Goal: Task Accomplishment & Management: Manage account settings

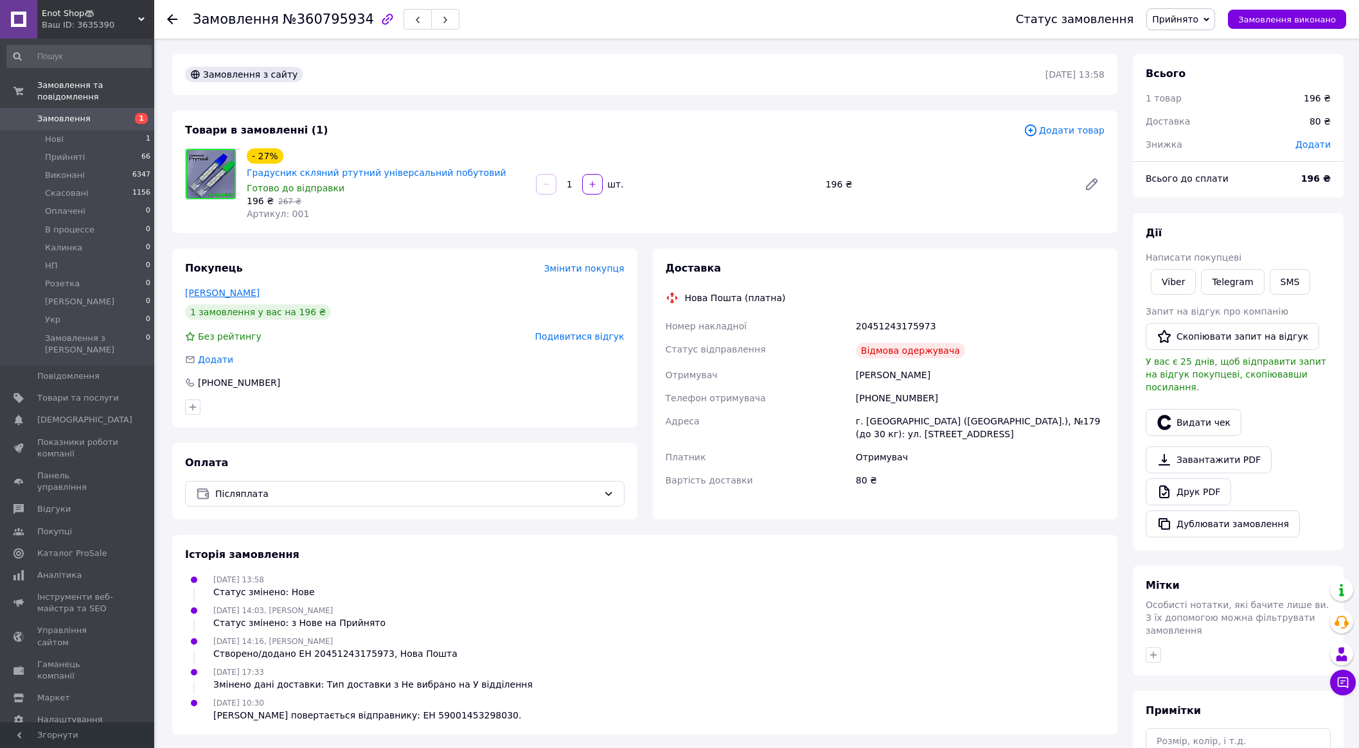
click at [213, 288] on link "Гава Тетяна" at bounding box center [222, 293] width 75 height 10
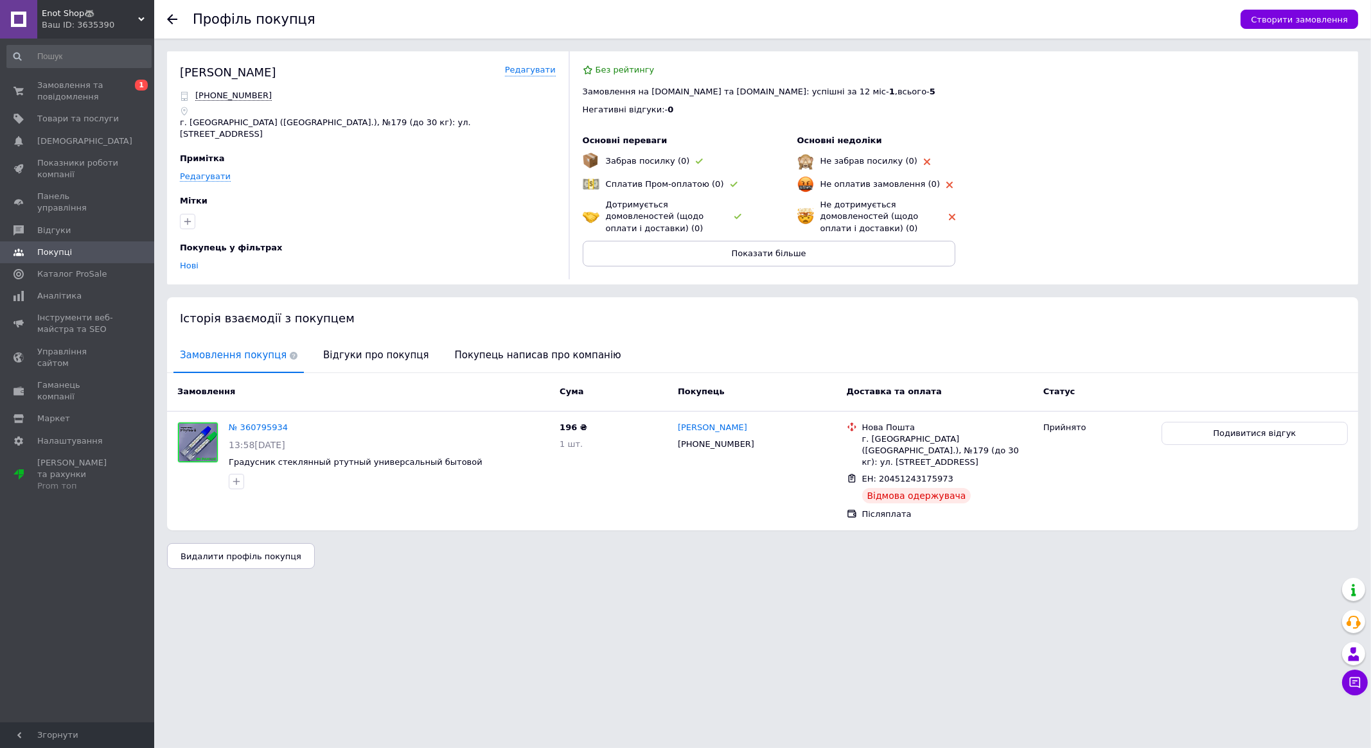
click at [358, 332] on div "Історія взаємодії з покупцем" at bounding box center [762, 318] width 1191 height 42
click at [362, 356] on span "Відгуки про покупця" at bounding box center [376, 355] width 118 height 33
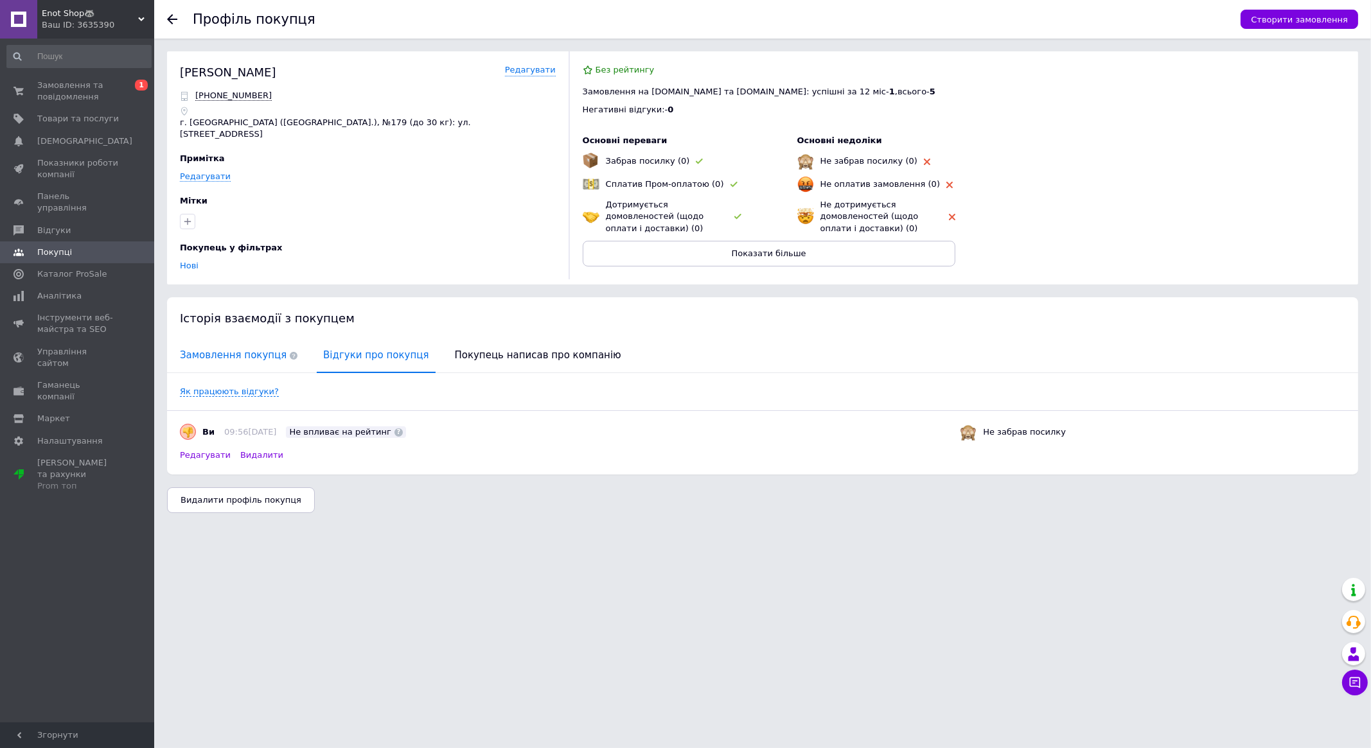
click at [244, 346] on span "Замовлення покупця" at bounding box center [238, 355] width 130 height 33
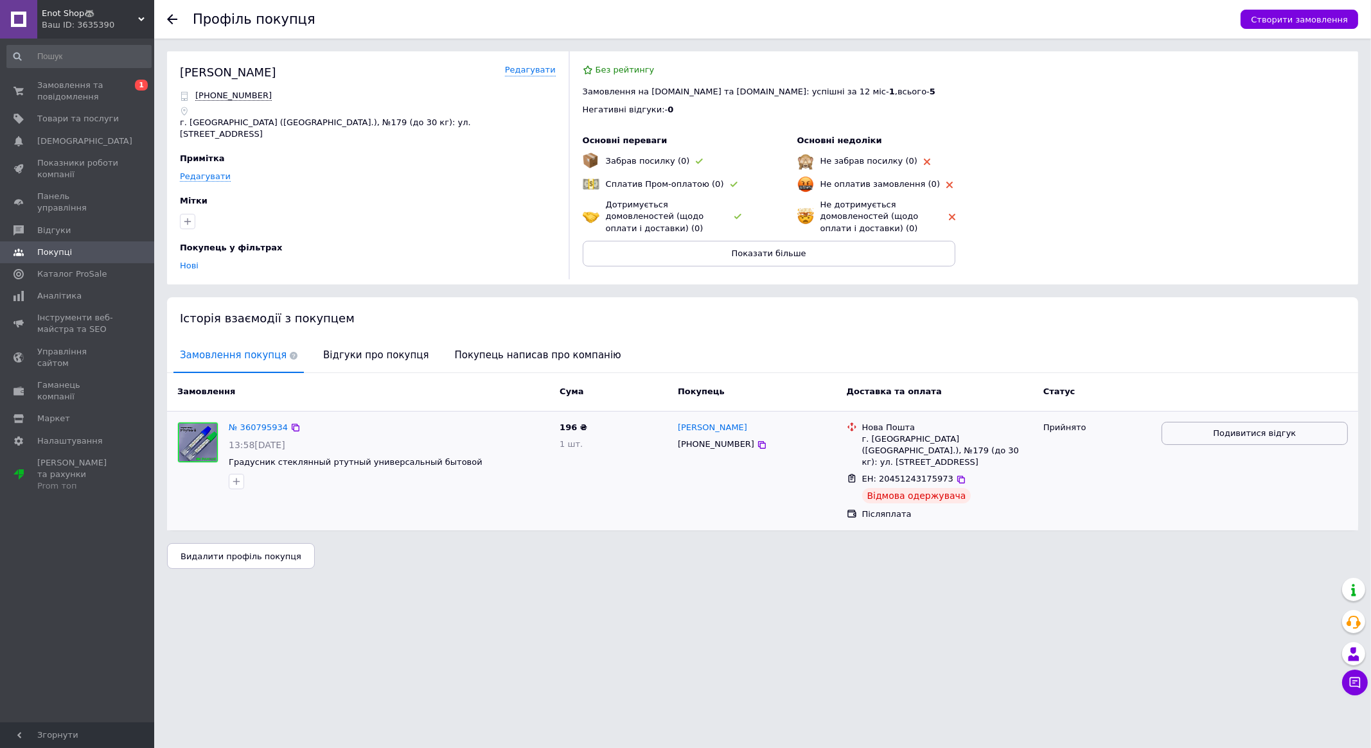
click at [1234, 430] on span "Подивитися відгук" at bounding box center [1254, 434] width 83 height 12
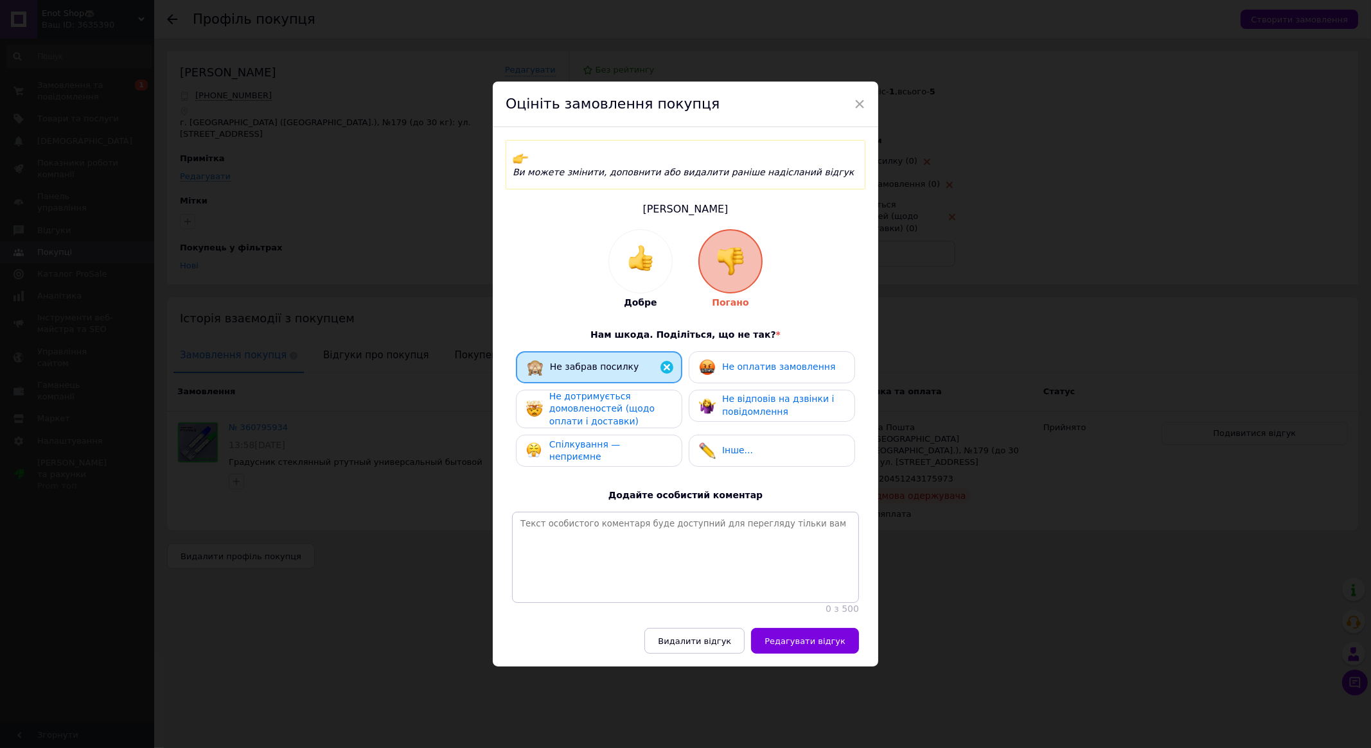
click at [727, 351] on div "Не оплатив замовлення" at bounding box center [772, 367] width 166 height 32
click at [604, 396] on span "Не дотримується домовленостей (щодо оплати і доставки)" at bounding box center [601, 408] width 105 height 35
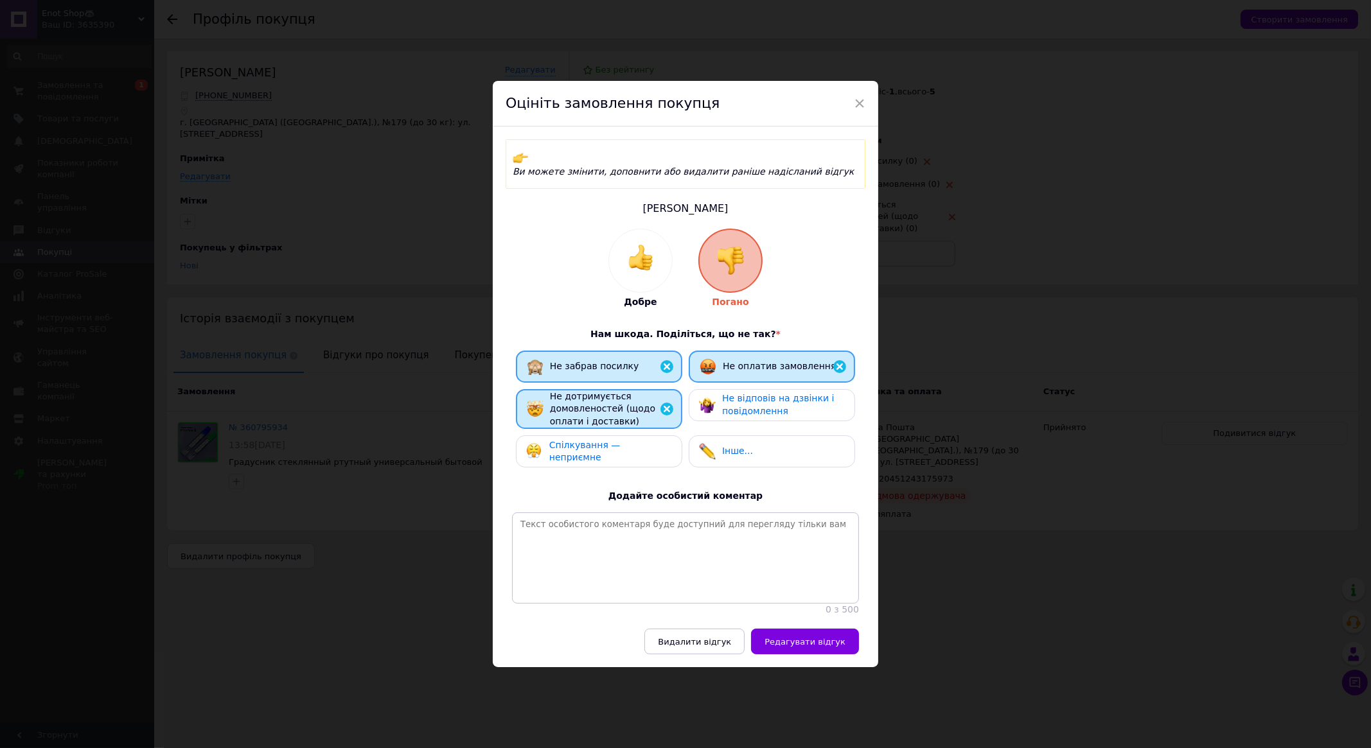
click at [745, 393] on span "Не відповів на дзвінки і повідомлення" at bounding box center [778, 404] width 112 height 23
click at [595, 447] on div "Спілкування — неприємне" at bounding box center [599, 452] width 166 height 32
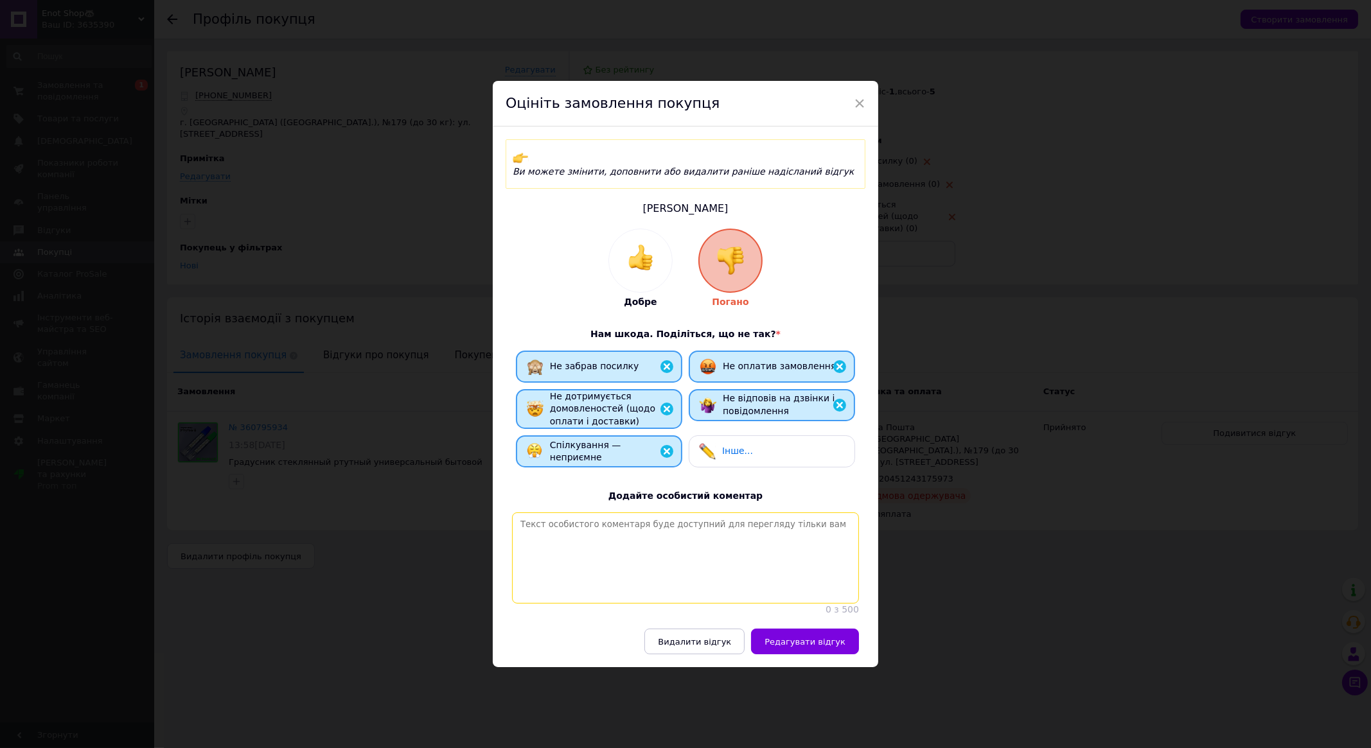
click at [642, 515] on textarea at bounding box center [685, 558] width 347 height 91
type textarea "Не відповідальна людина"
click at [813, 641] on span "Редагувати відгук" at bounding box center [804, 642] width 81 height 10
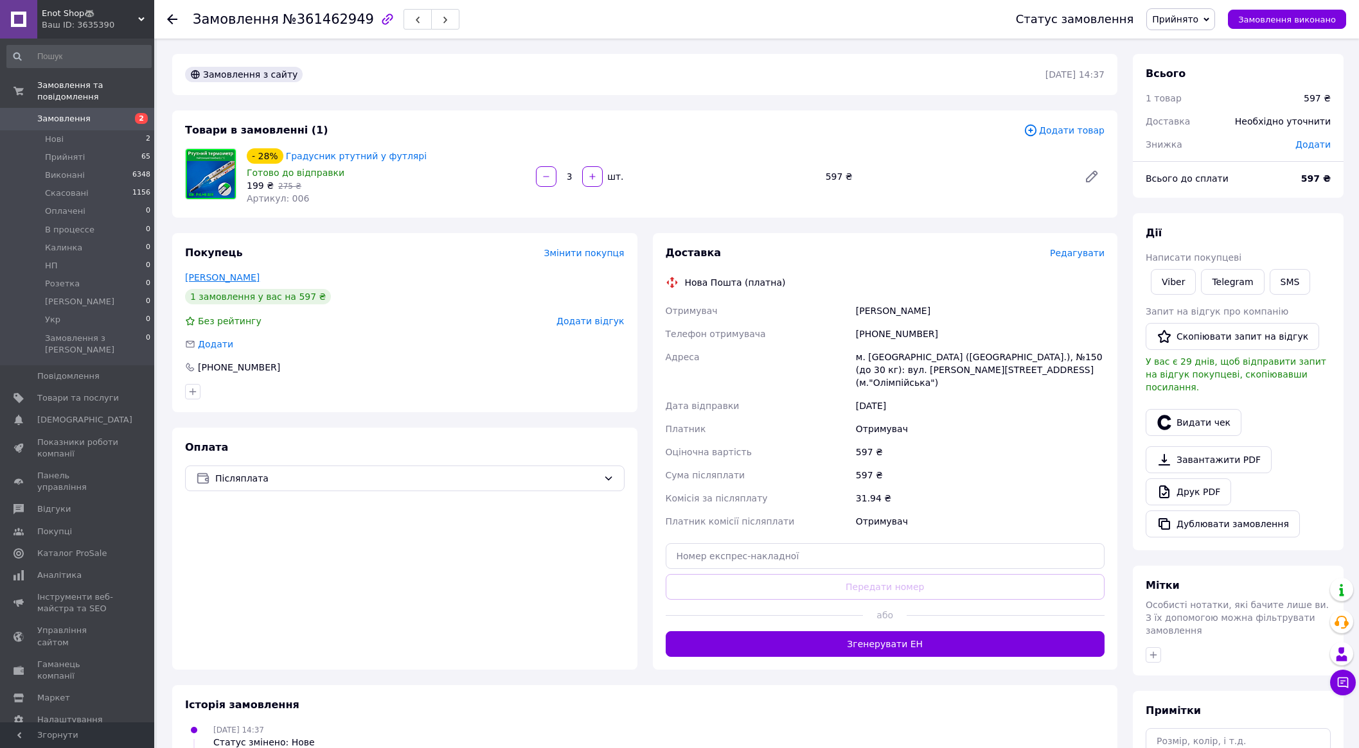
click at [225, 279] on link "Петрова Лариса" at bounding box center [222, 277] width 75 height 10
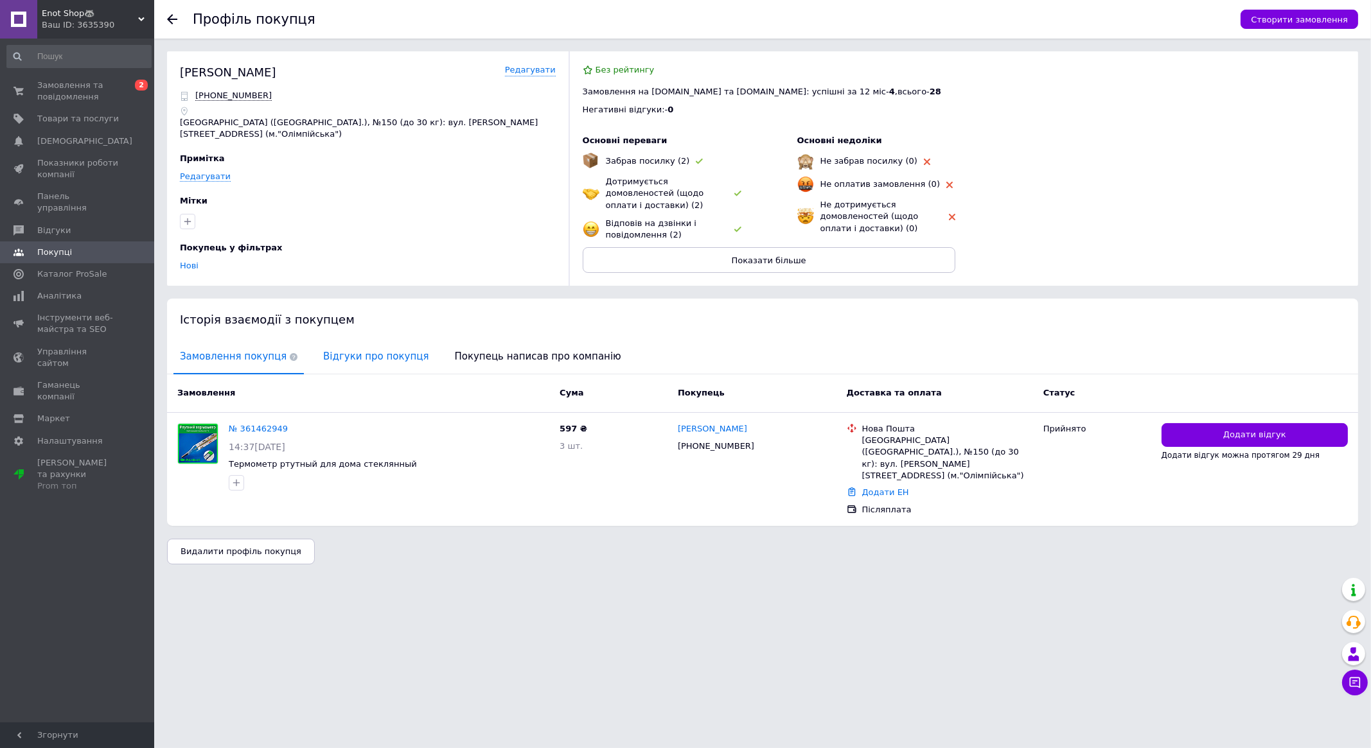
click at [353, 348] on span "Відгуки про покупця" at bounding box center [376, 356] width 118 height 33
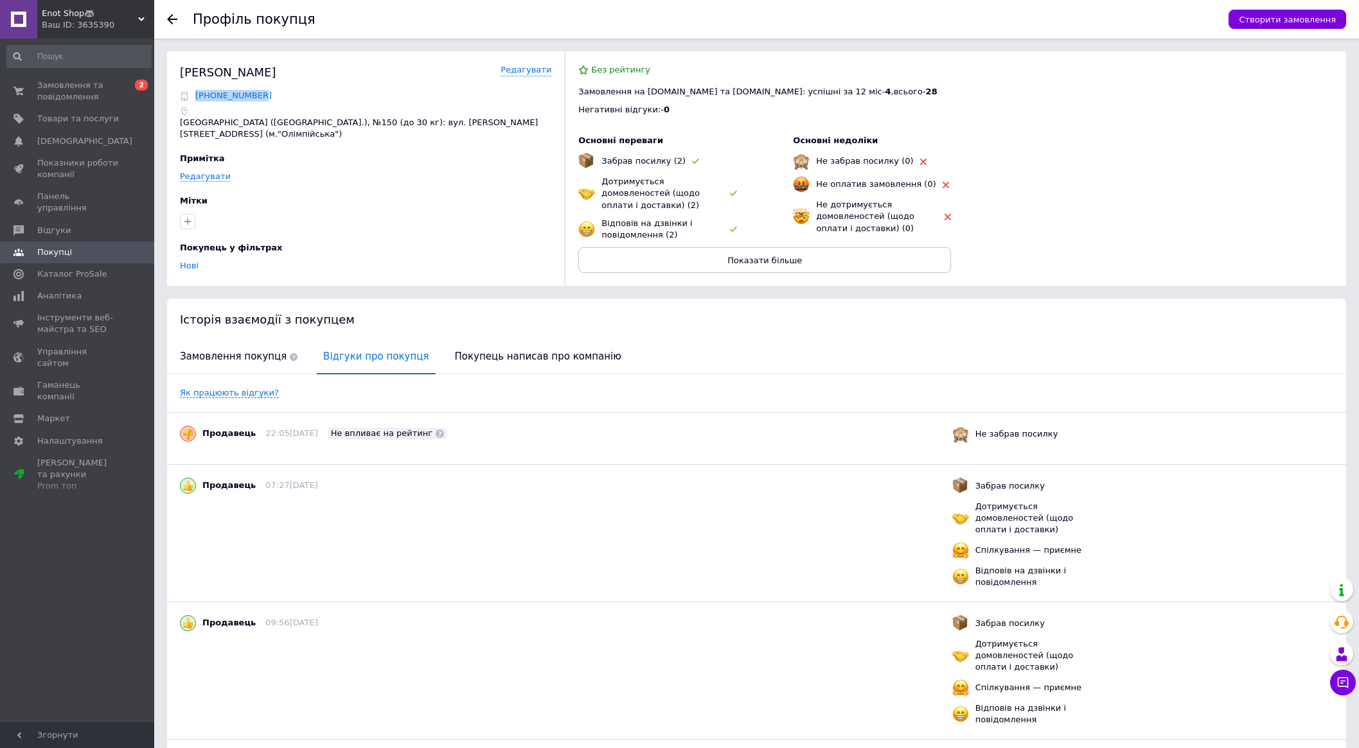
drag, startPoint x: 260, startPoint y: 94, endPoint x: 196, endPoint y: 92, distance: 64.3
click at [196, 92] on div "+380505059432" at bounding box center [365, 96] width 371 height 12
copy span "+380505059432"
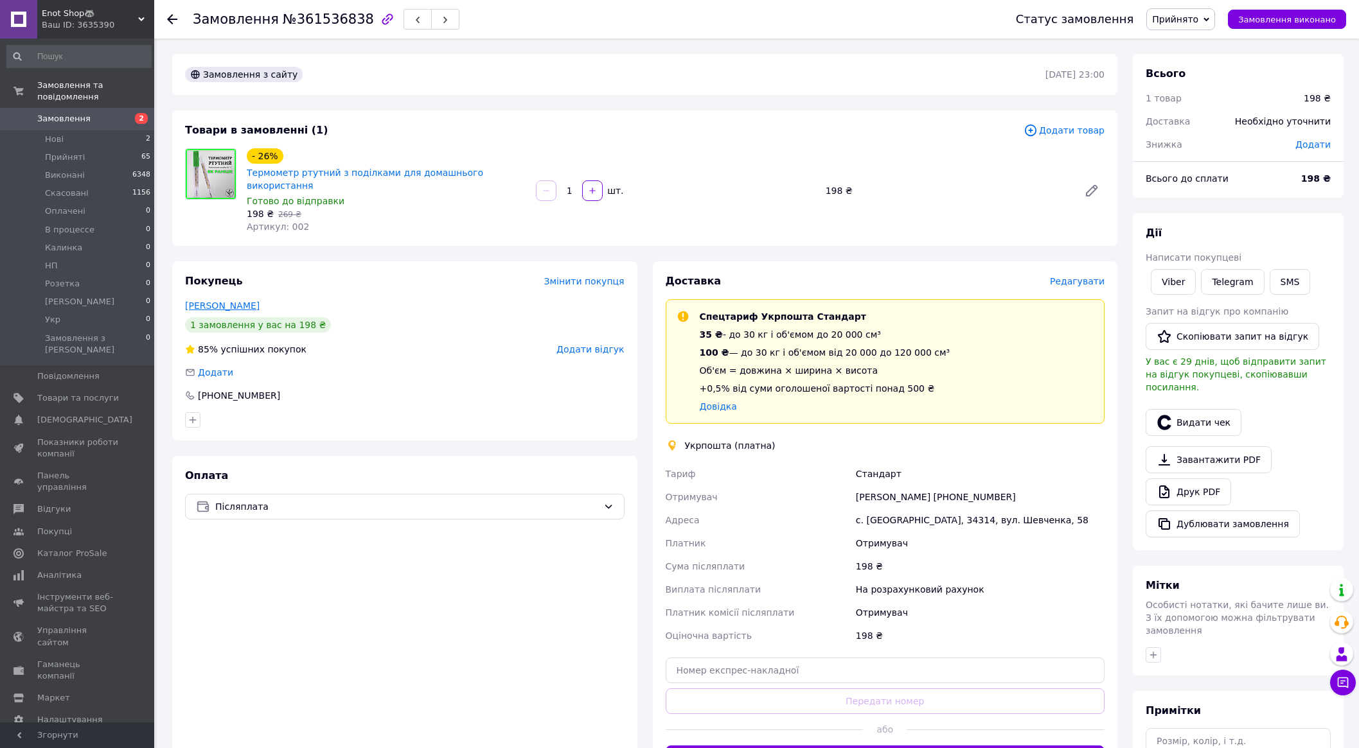
click at [224, 301] on link "Гарбар Людмила" at bounding box center [222, 306] width 75 height 10
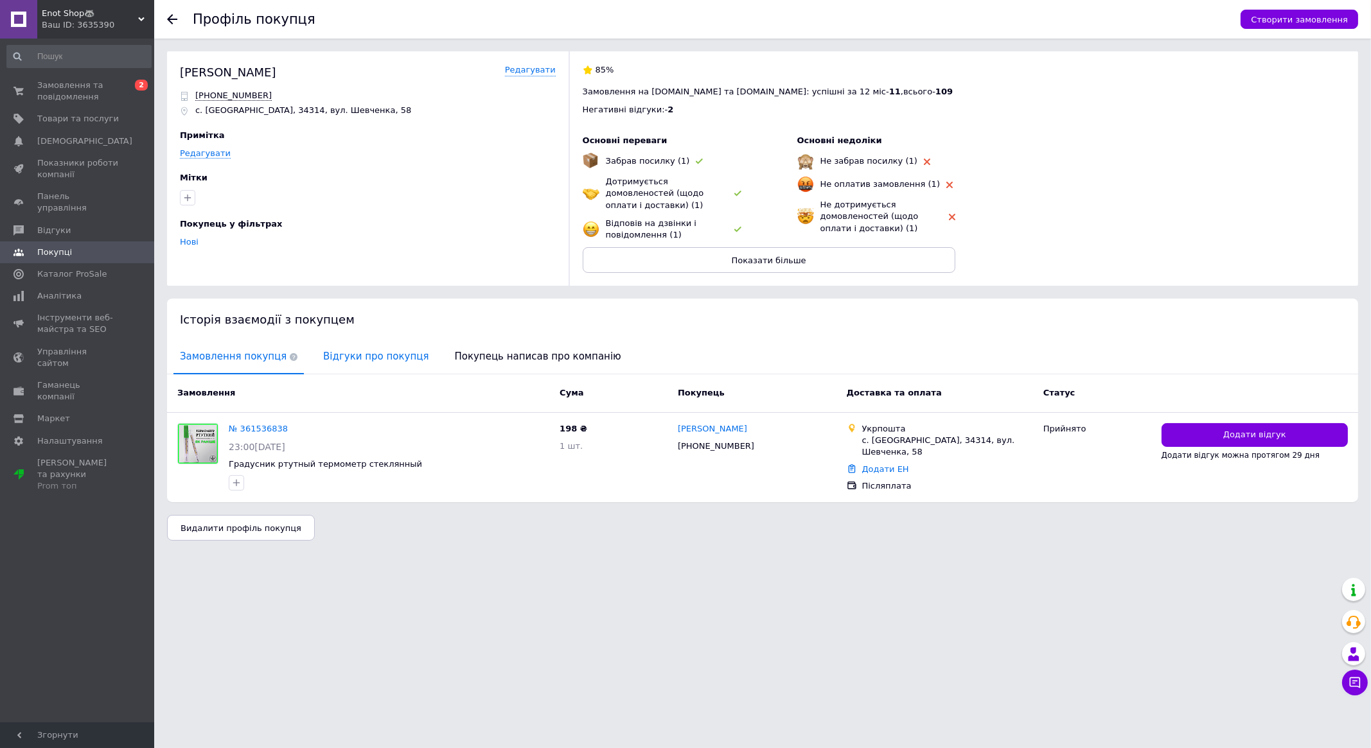
click at [363, 344] on span "Відгуки про покупця" at bounding box center [376, 356] width 118 height 33
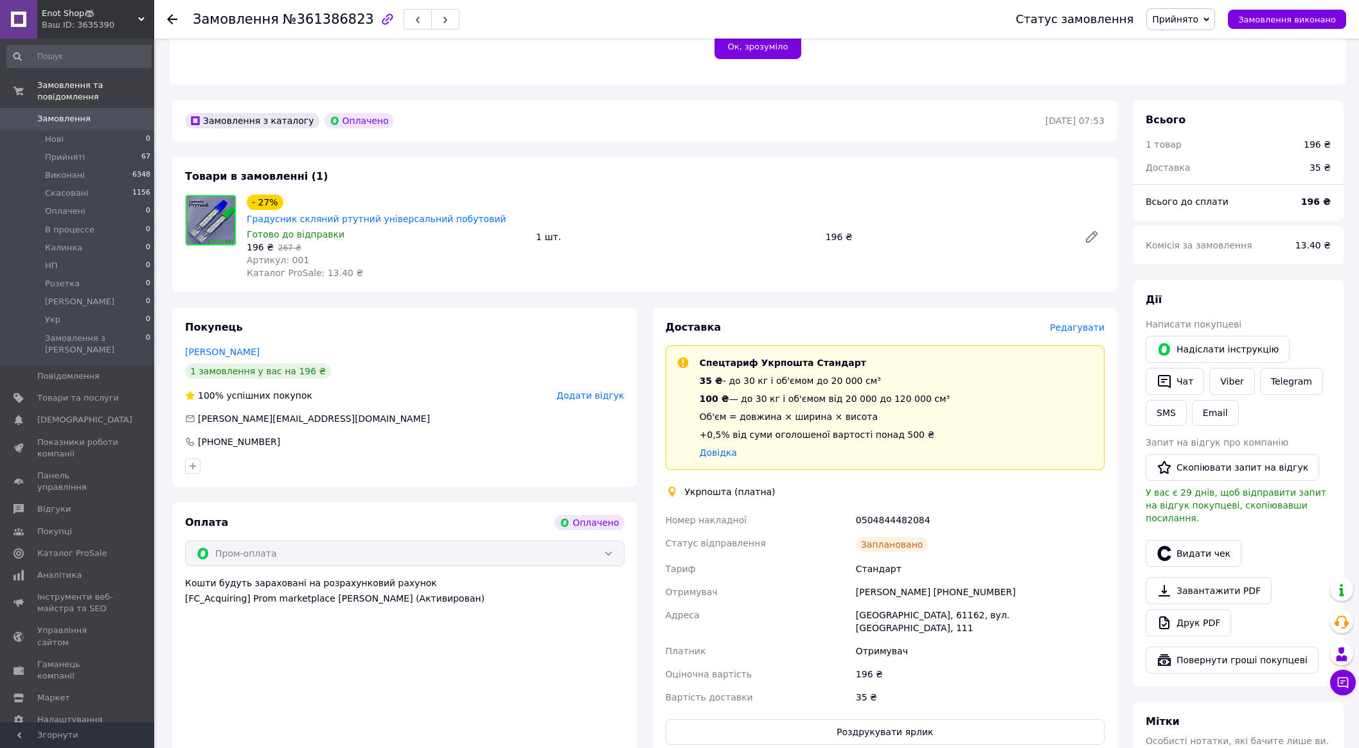
scroll to position [321, 0]
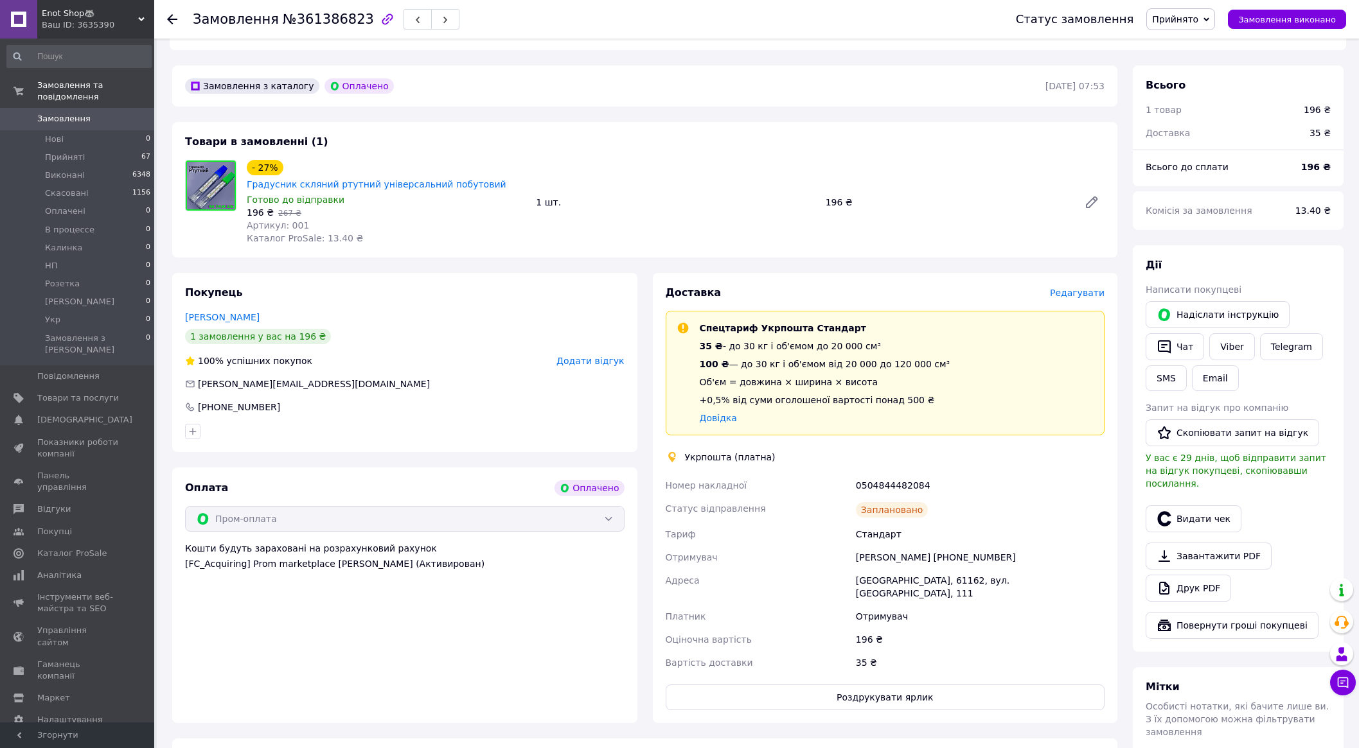
click at [1079, 288] on span "Редагувати" at bounding box center [1077, 293] width 55 height 10
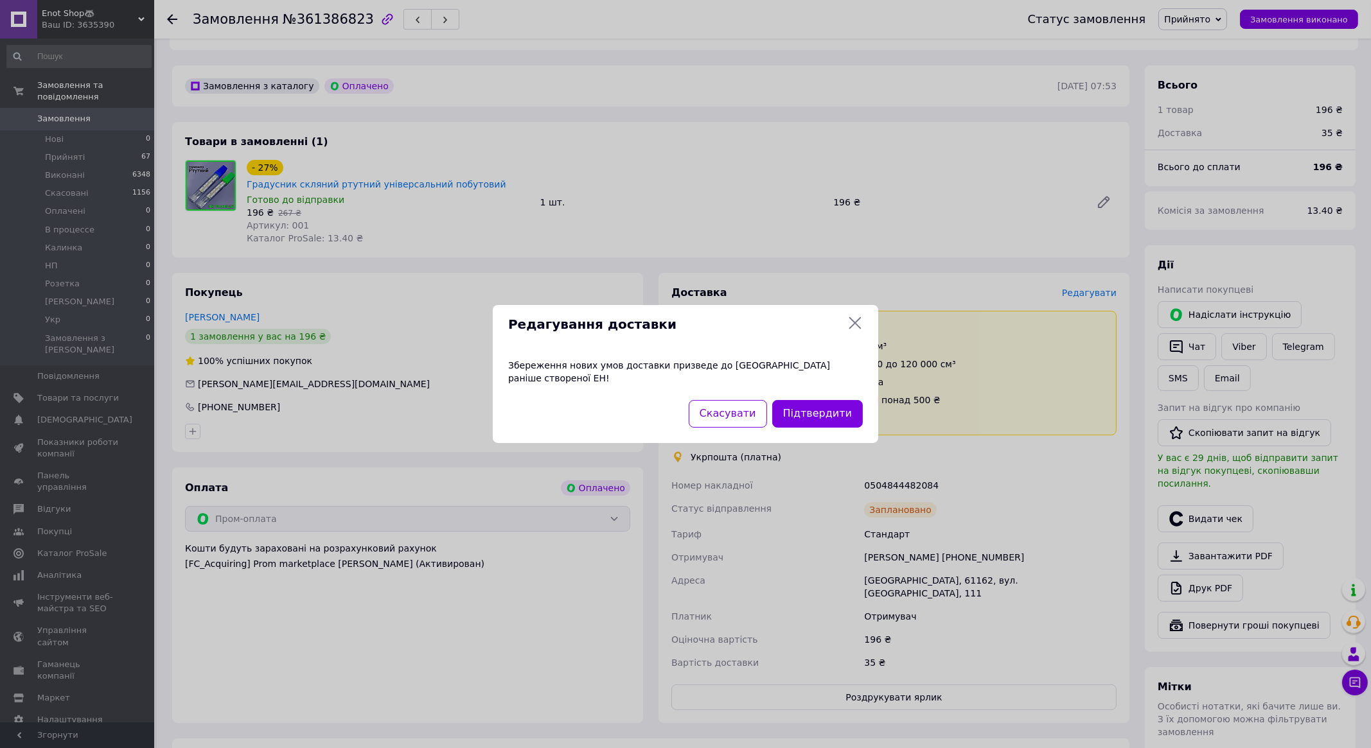
click at [861, 322] on icon at bounding box center [854, 322] width 15 height 15
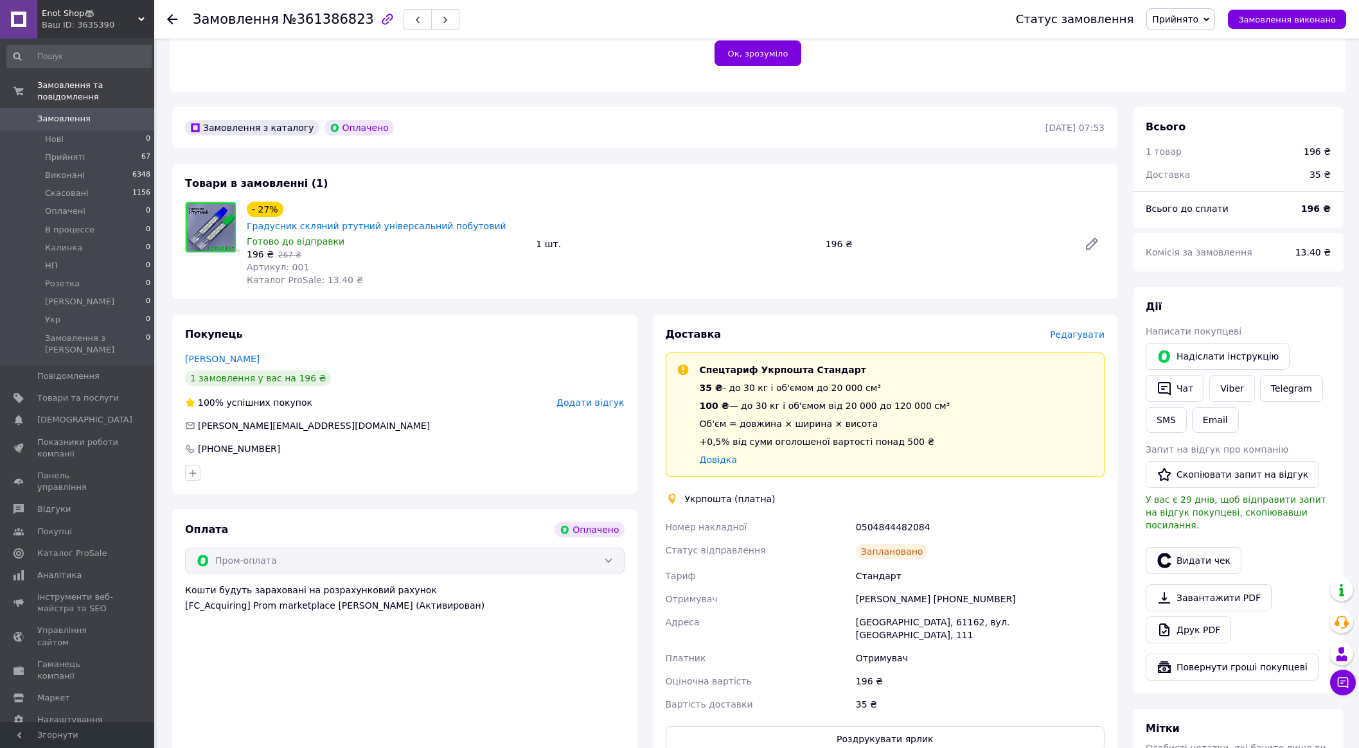
scroll to position [402, 0]
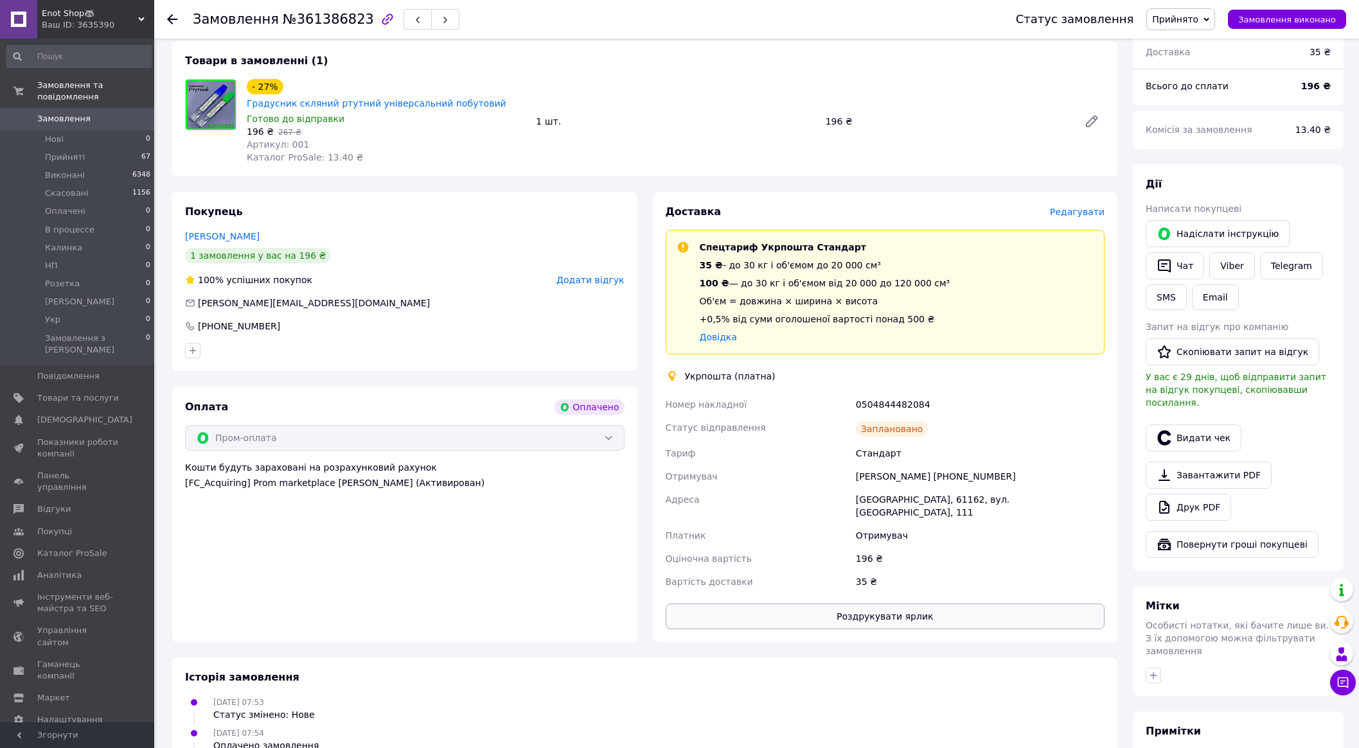
click at [890, 604] on button "Роздрукувати ярлик" at bounding box center [885, 617] width 439 height 26
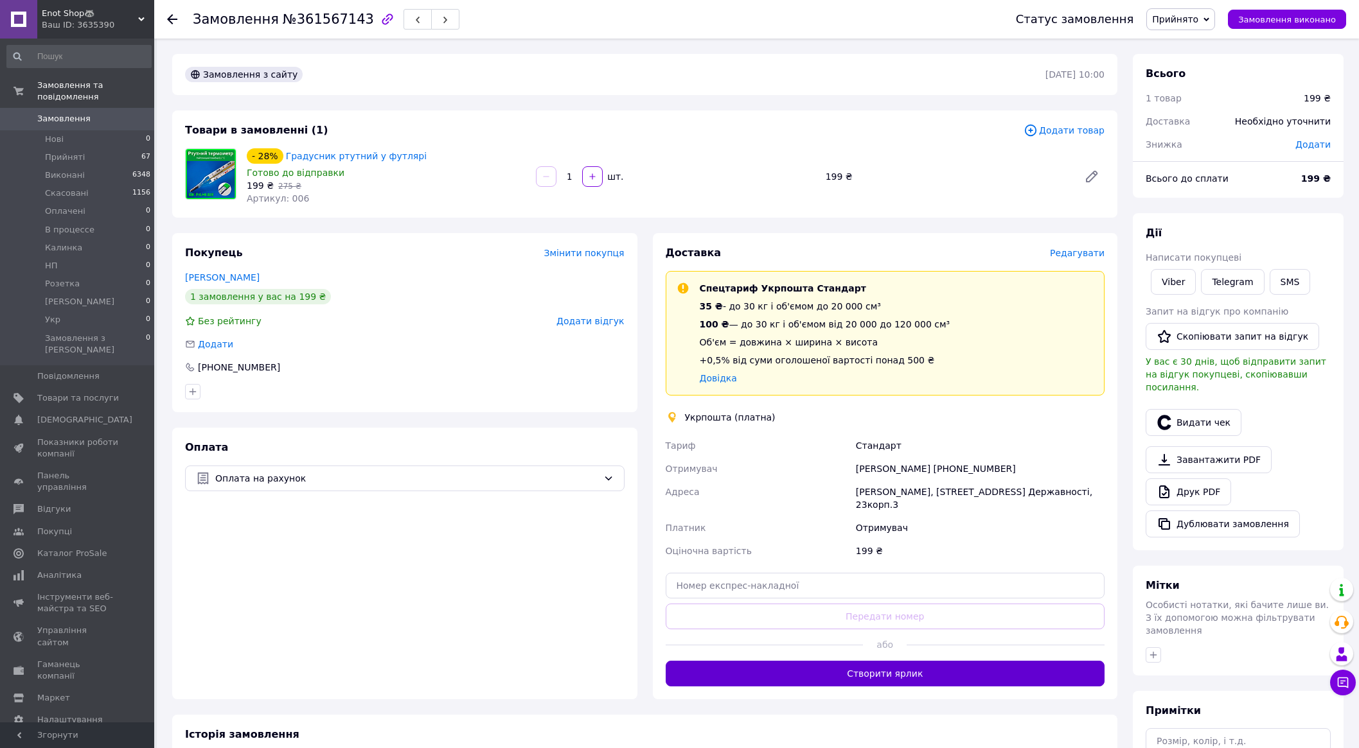
click at [888, 661] on button "Створити ярлик" at bounding box center [885, 674] width 439 height 26
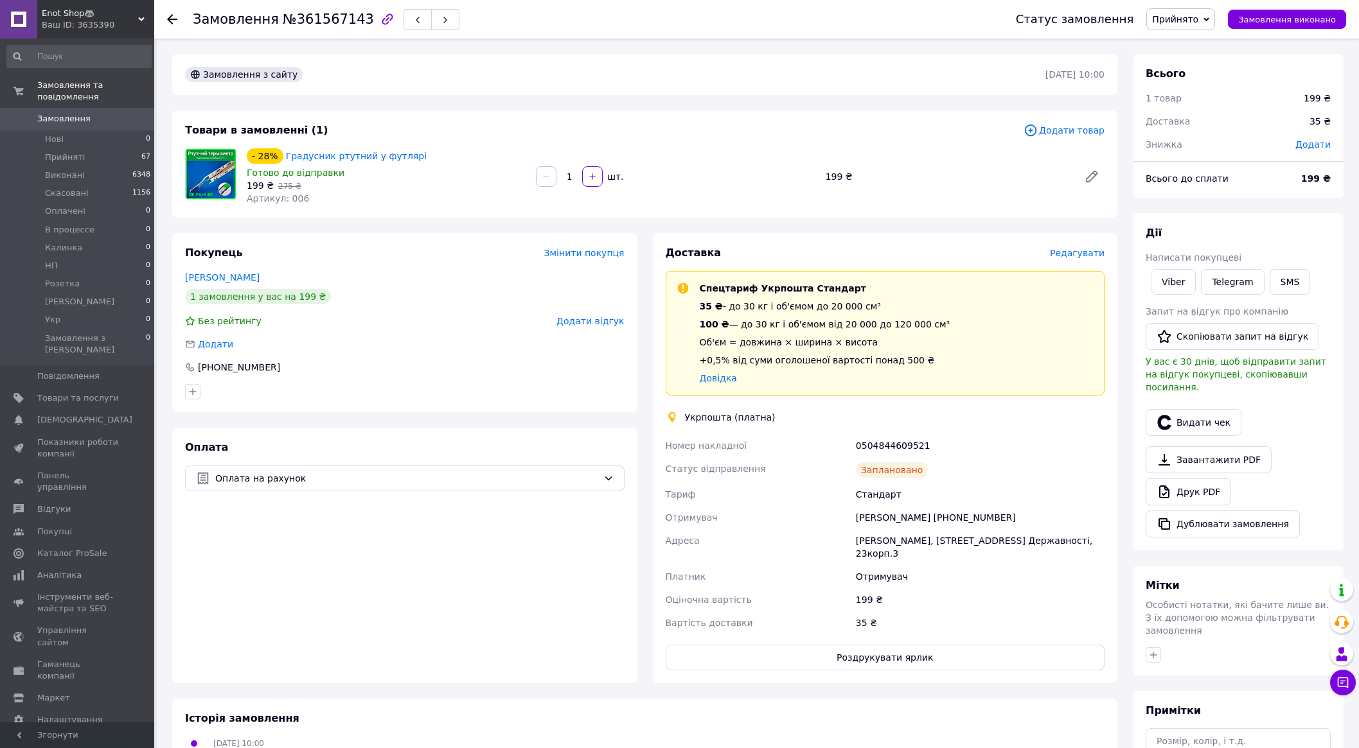
click at [889, 441] on div "0504844609521" at bounding box center [980, 445] width 254 height 23
copy div "0504844609521"
click at [956, 646] on button "Роздрукувати ярлик" at bounding box center [885, 658] width 439 height 26
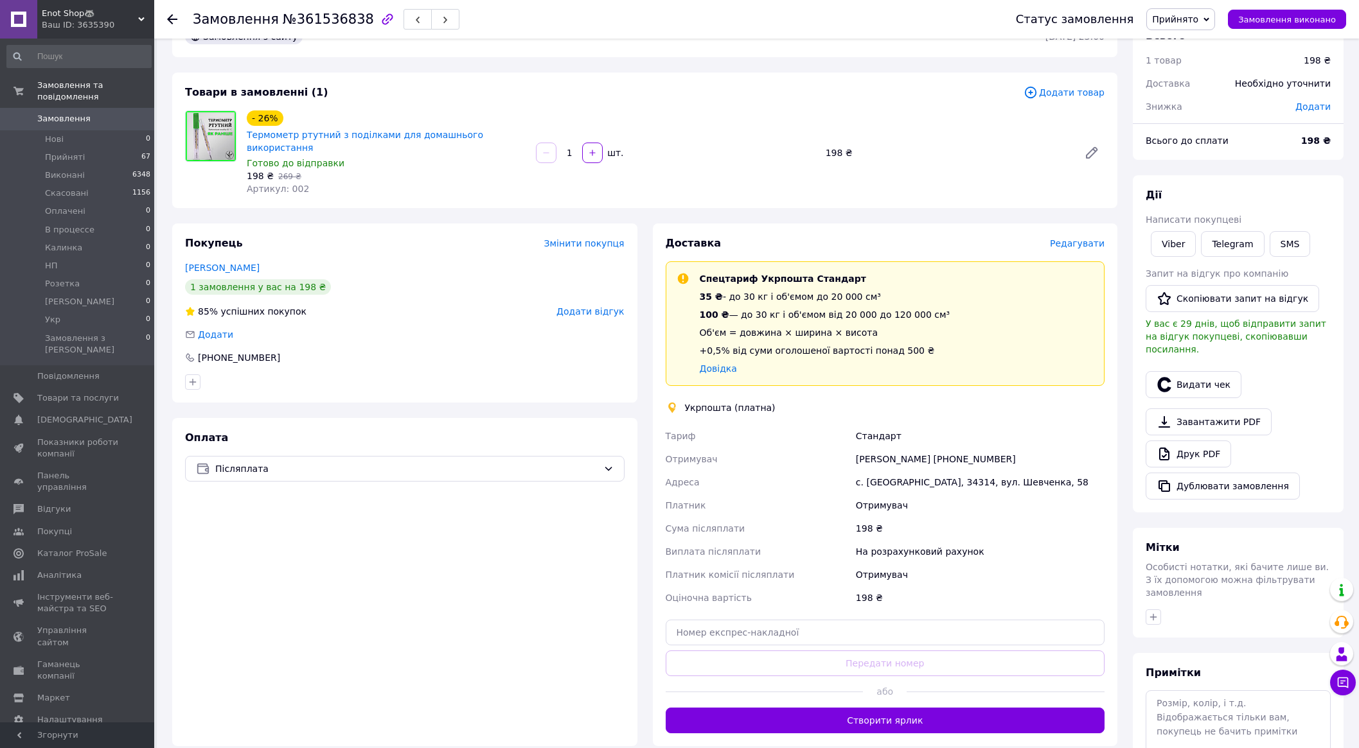
scroll to position [160, 0]
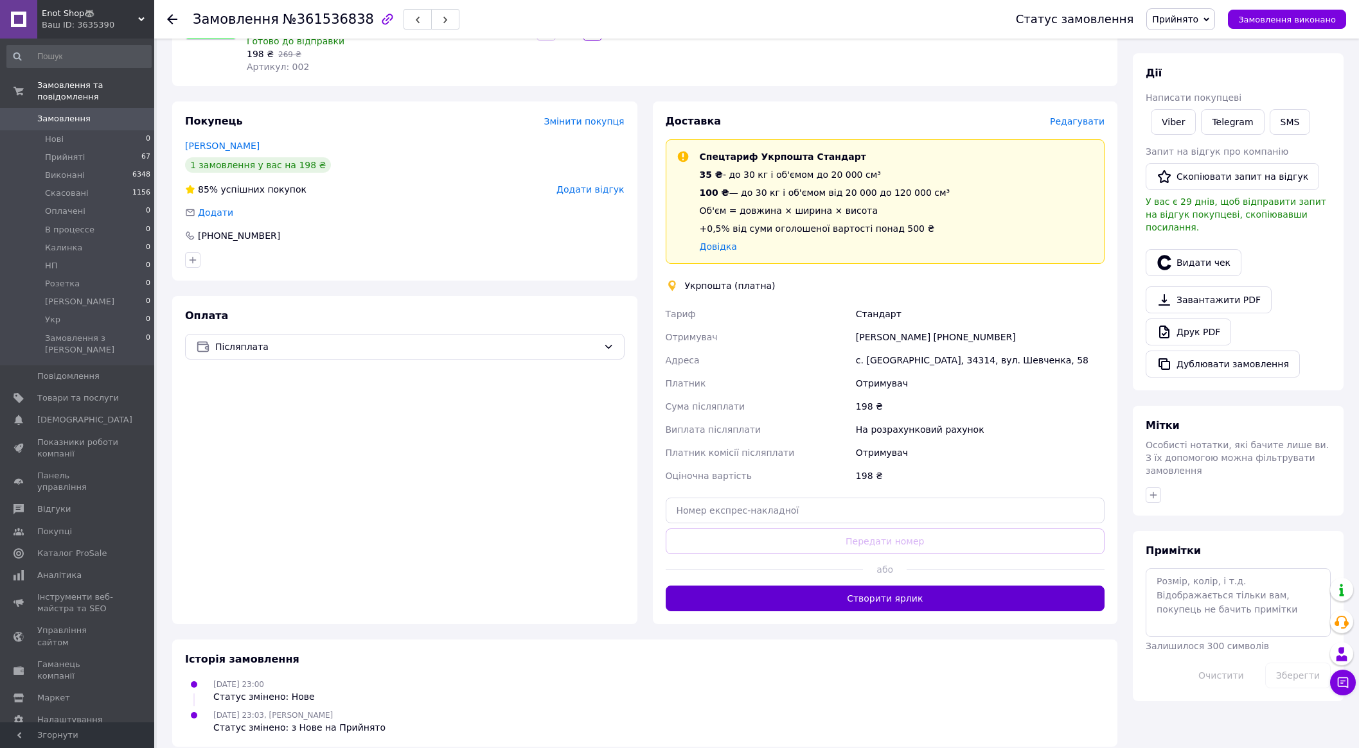
click at [905, 586] on button "Створити ярлик" at bounding box center [885, 599] width 439 height 26
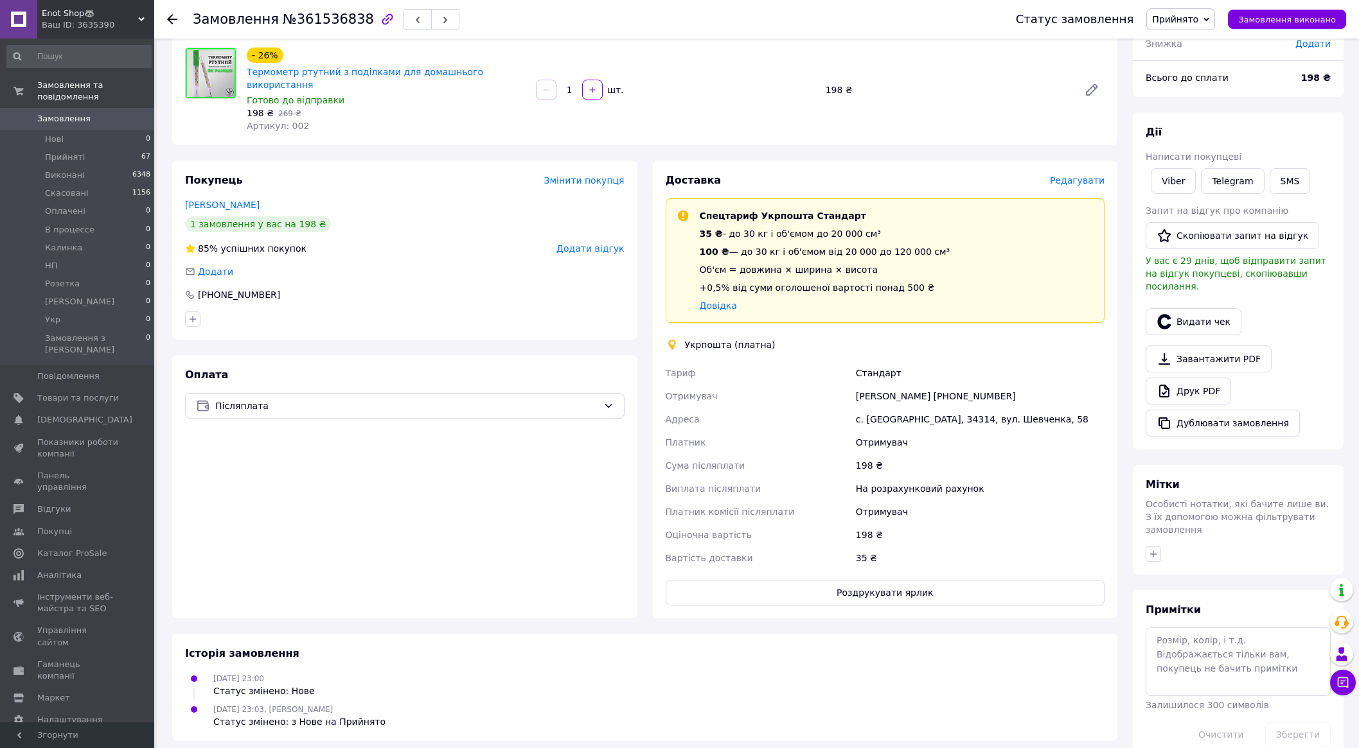
scroll to position [145, 0]
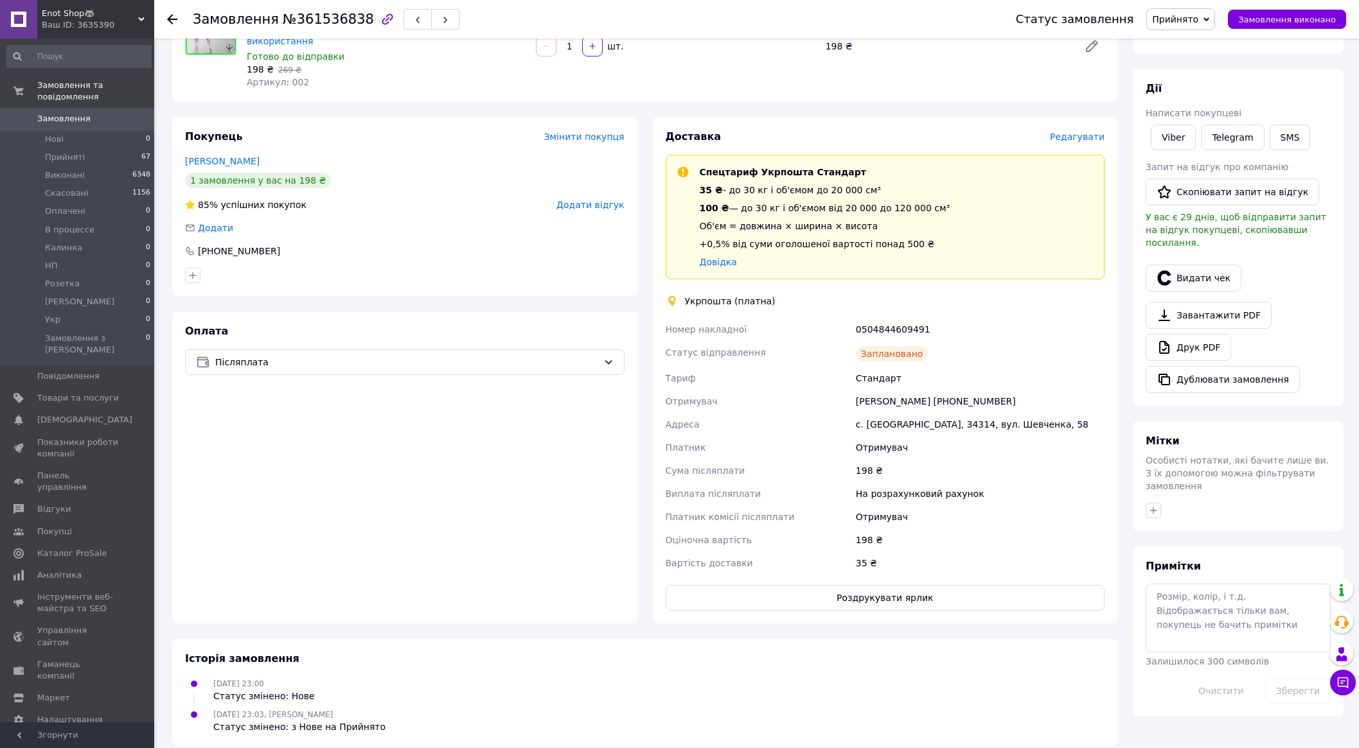
click at [885, 318] on div "0504844609491" at bounding box center [980, 329] width 254 height 23
copy div "0504844609491"
click at [915, 585] on button "Роздрукувати ярлик" at bounding box center [885, 598] width 439 height 26
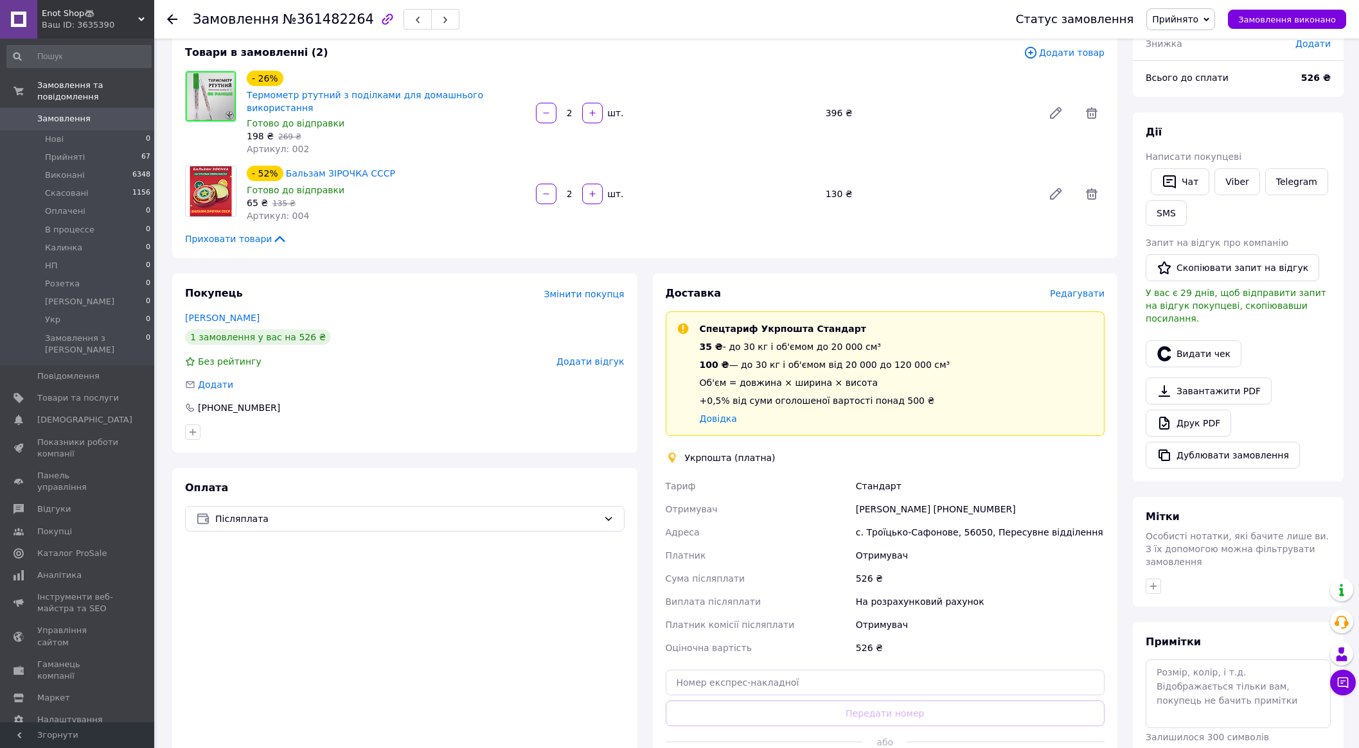
scroll to position [160, 0]
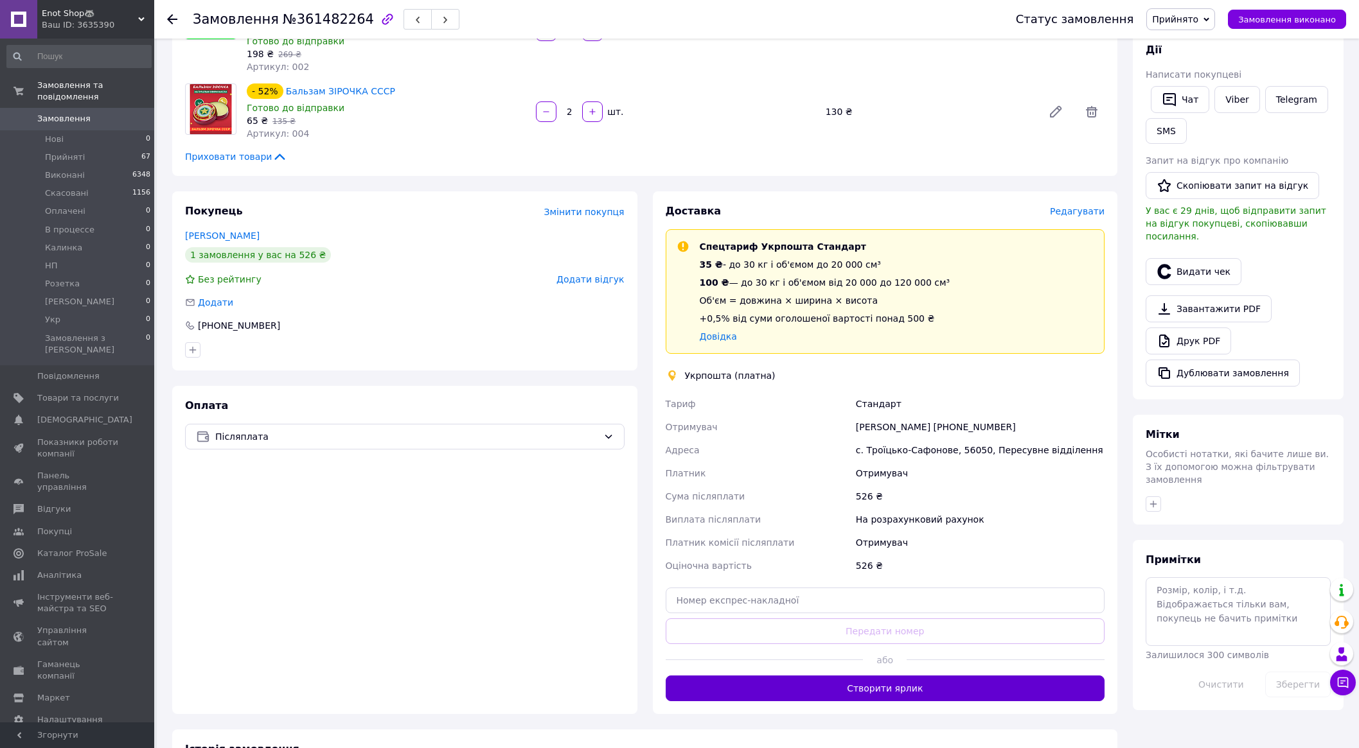
click at [883, 681] on button "Створити ярлик" at bounding box center [885, 689] width 439 height 26
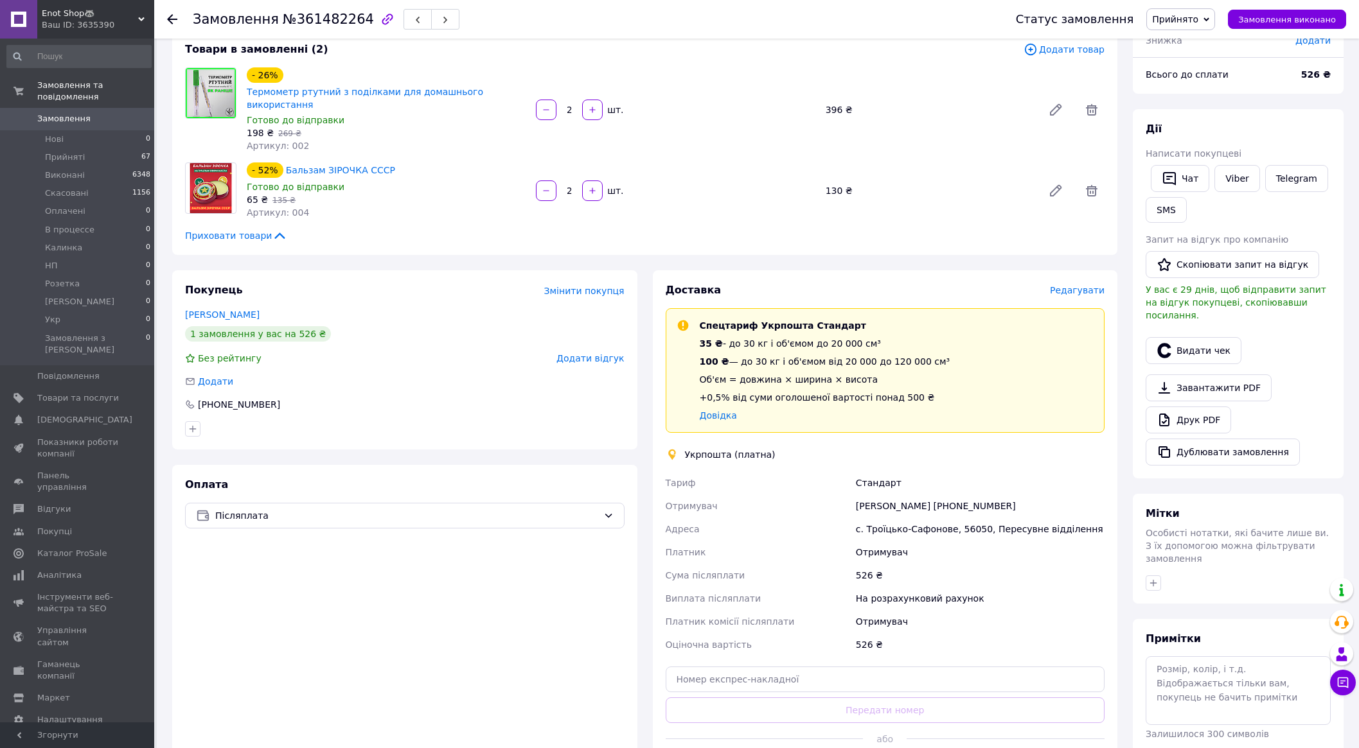
scroll to position [80, 0]
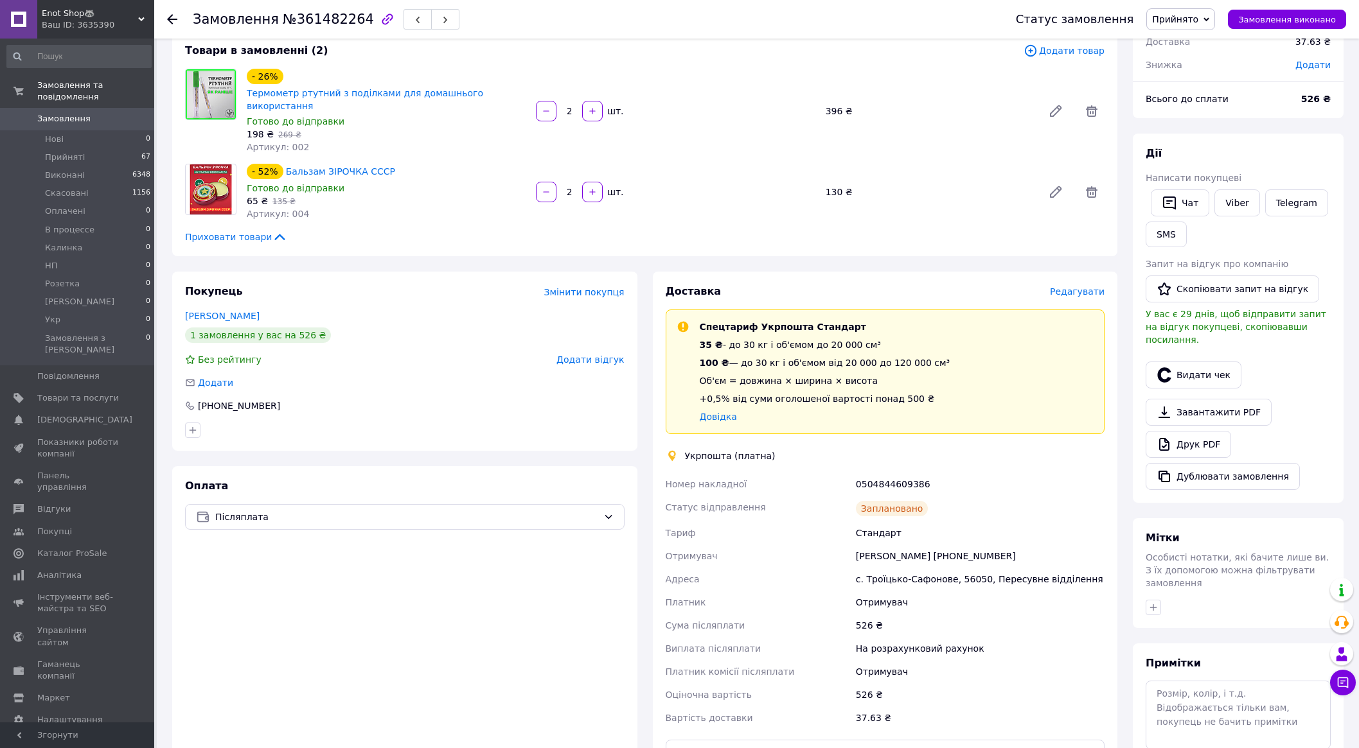
click at [891, 473] on div "0504844609386" at bounding box center [980, 484] width 254 height 23
click at [890, 473] on div "0504844609386" at bounding box center [980, 484] width 254 height 23
copy div "0504844609386"
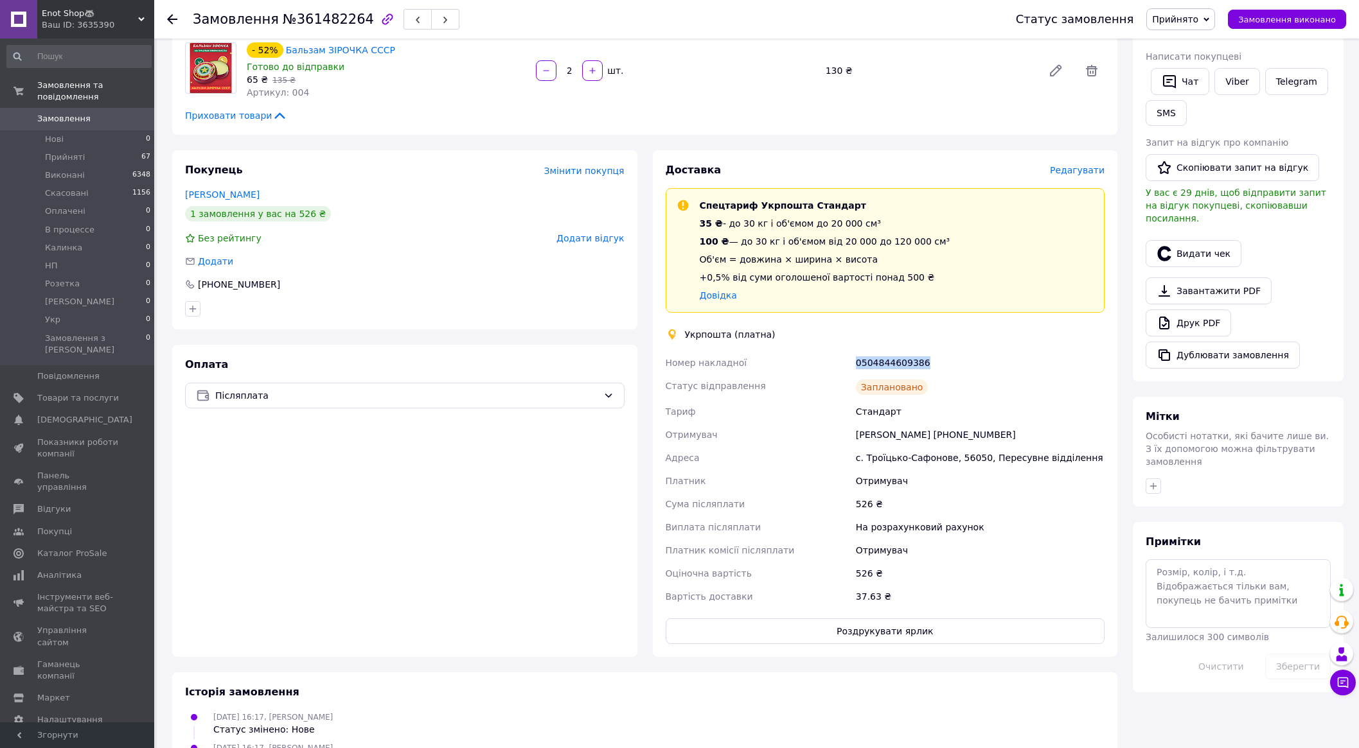
scroll to position [241, 0]
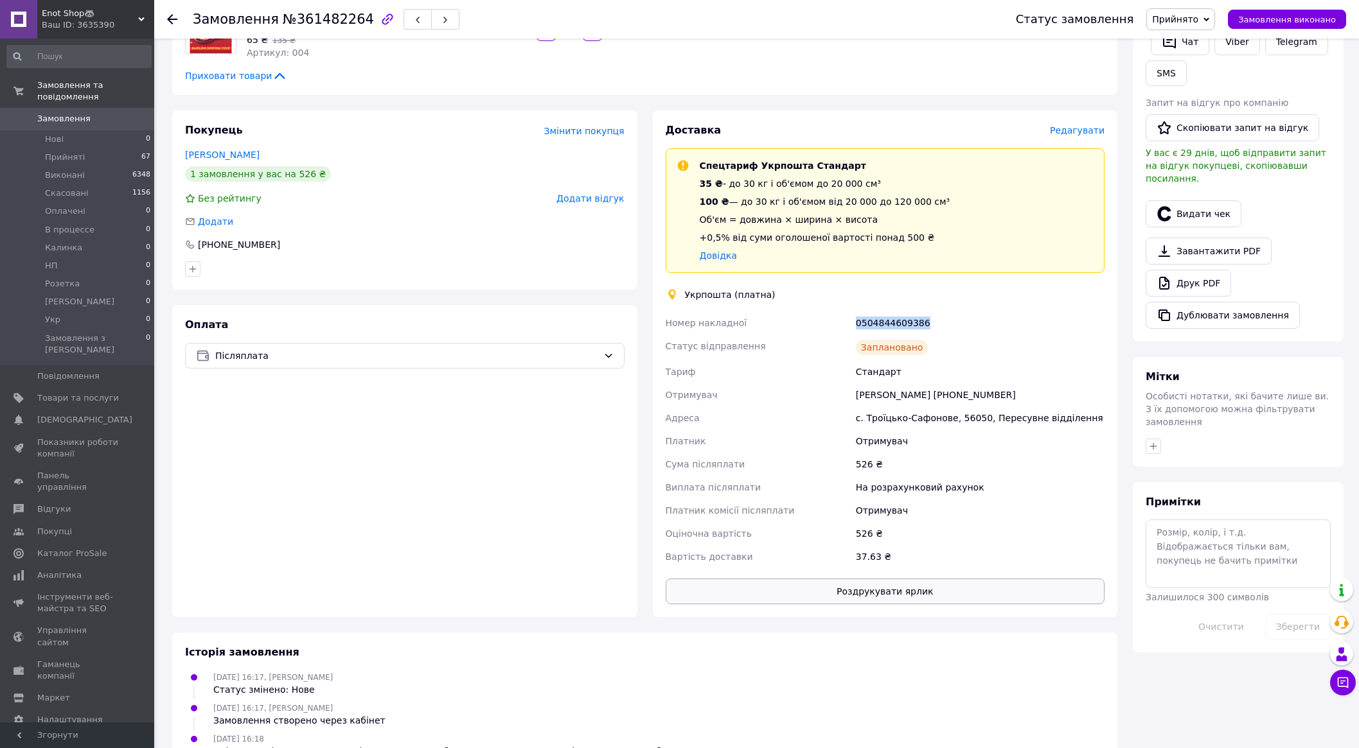
click at [926, 581] on button "Роздрукувати ярлик" at bounding box center [885, 592] width 439 height 26
